Goal: Task Accomplishment & Management: Use online tool/utility

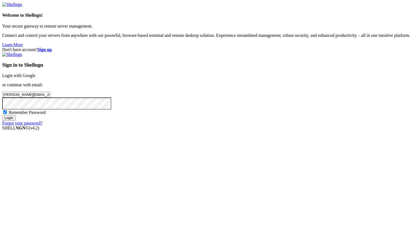
type input "[PERSON_NAME][EMAIL_ADDRESS][DOMAIN_NAME]"
click at [2, 115] on input "Login" at bounding box center [8, 118] width 13 height 6
click at [2, 120] on input "Login" at bounding box center [8, 123] width 13 height 6
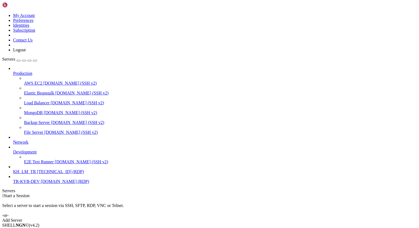
click at [41, 184] on span "[DOMAIN_NAME] (RDP)" at bounding box center [65, 181] width 48 height 5
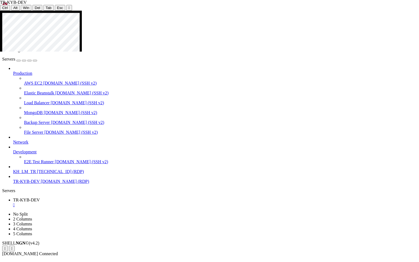
drag, startPoint x: 336, startPoint y: 71, endPoint x: 291, endPoint y: 97, distance: 52.6
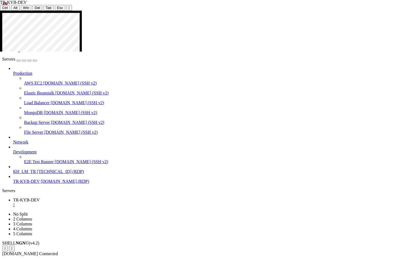
drag, startPoint x: 197, startPoint y: 182, endPoint x: 290, endPoint y: 179, distance: 93.4
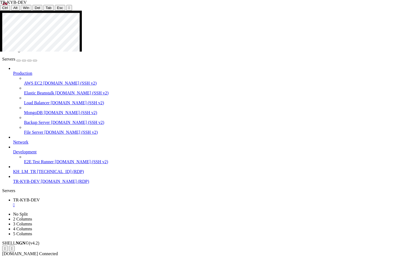
click at [211, 11] on div at bounding box center [209, 11] width 419 height 0
click at [69, 6] on div "" at bounding box center [69, 8] width 1 height 4
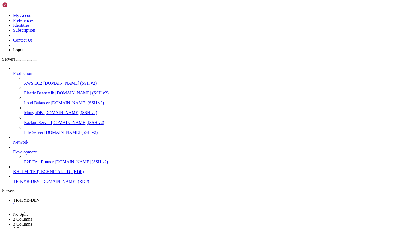
click at [106, 203] on div "" at bounding box center [215, 205] width 404 height 5
